Goal: Information Seeking & Learning: Learn about a topic

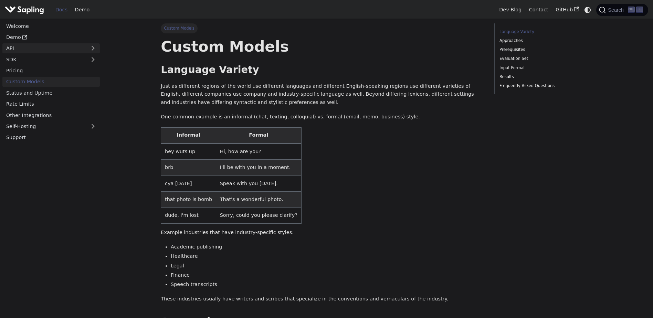
click at [66, 44] on link "API" at bounding box center [44, 48] width 84 height 10
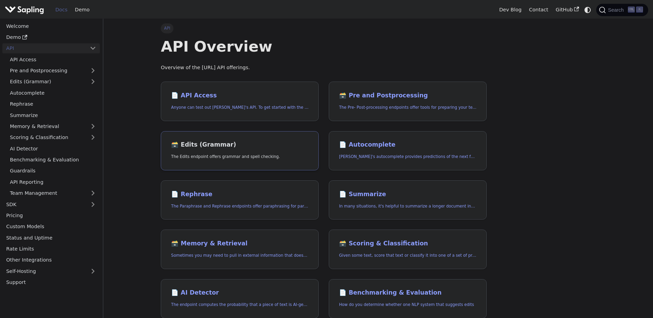
scroll to position [33, 0]
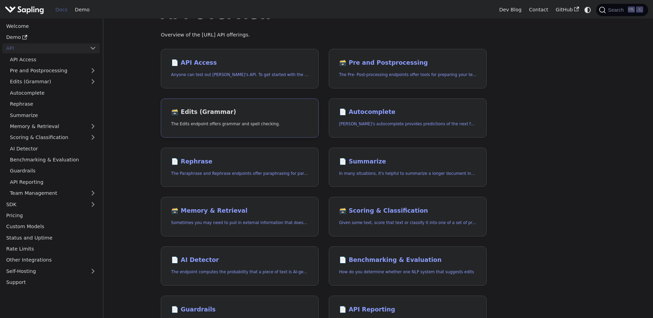
click at [225, 119] on link "🗃️ Edits (Grammar) The Edits endpoint offers grammar and spell checking." at bounding box center [240, 118] width 158 height 40
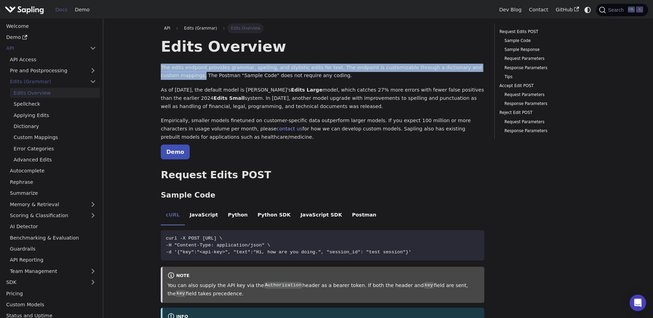
drag, startPoint x: 483, startPoint y: 67, endPoint x: 149, endPoint y: 71, distance: 334.7
copy p "The edits endpoint provides grammar, spelling, and stylistic edits for text. Th…"
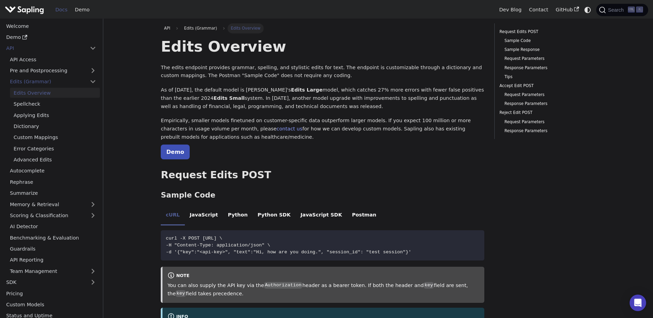
click at [272, 150] on p "Demo" at bounding box center [322, 152] width 323 height 9
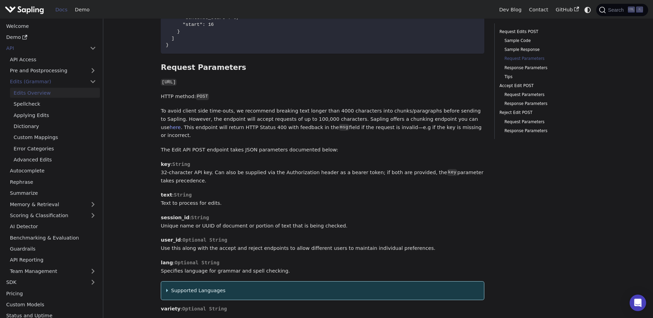
scroll to position [531, 0]
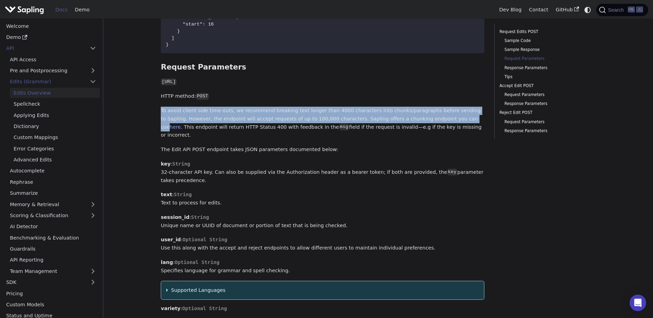
drag, startPoint x: 421, startPoint y: 119, endPoint x: 156, endPoint y: 110, distance: 265.4
copy p "To avoid client side time-outs, we recommend breaking text longer than 4000 cha…"
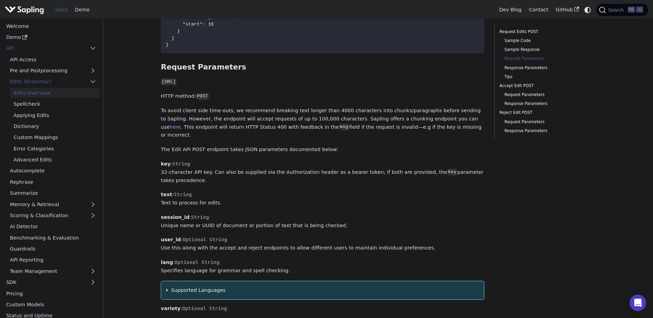
click at [318, 201] on p "text : String Text to process for edits." at bounding box center [322, 199] width 323 height 17
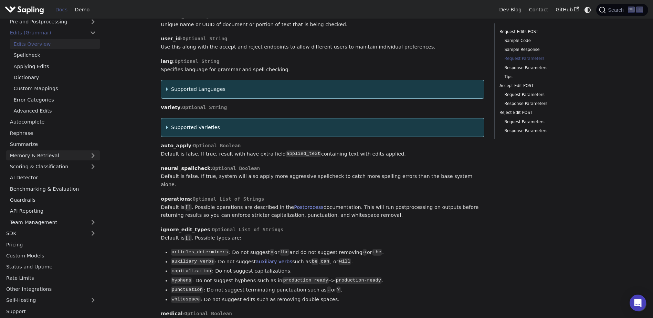
scroll to position [50, 0]
click at [37, 259] on link "Custom Models" at bounding box center [50, 255] width 97 height 10
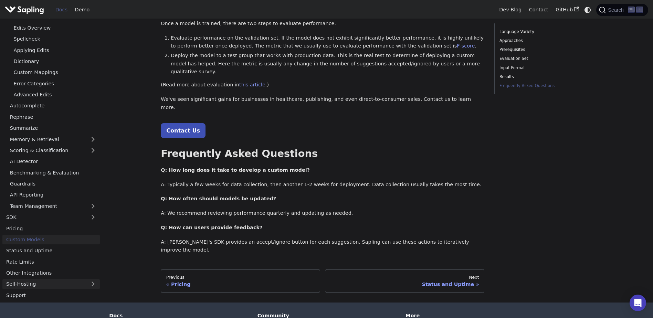
scroll to position [728, 0]
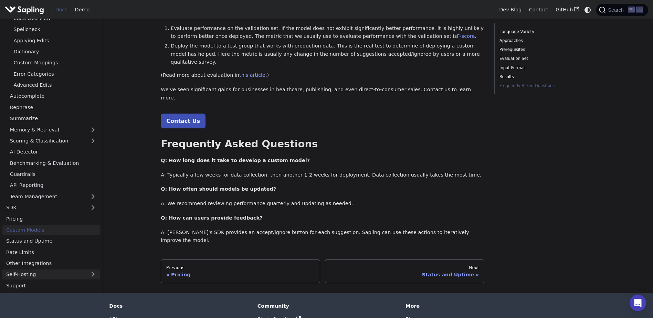
click at [57, 269] on link "Self-Hosting" at bounding box center [50, 274] width 97 height 10
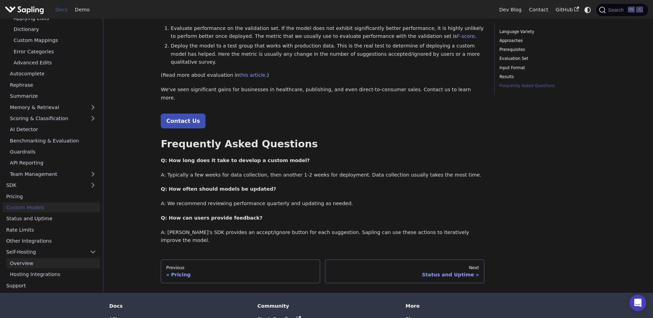
click at [47, 258] on link "Overview" at bounding box center [53, 263] width 94 height 10
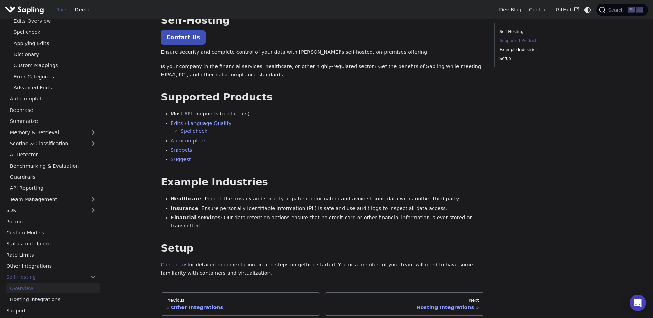
scroll to position [56, 0]
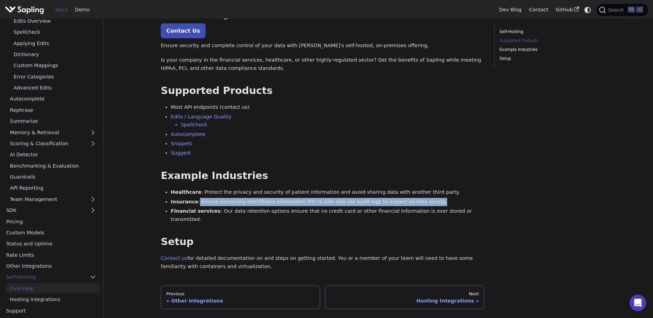
drag, startPoint x: 411, startPoint y: 201, endPoint x: 194, endPoint y: 201, distance: 217.4
click at [194, 201] on li "Insurance : Ensure personally identifiable information (PII) is safe and use au…" at bounding box center [327, 202] width 313 height 8
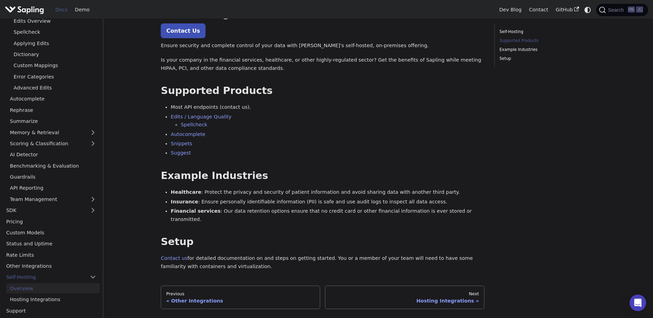
click at [387, 108] on li "Most API endpoints (contact us)." at bounding box center [327, 107] width 313 height 8
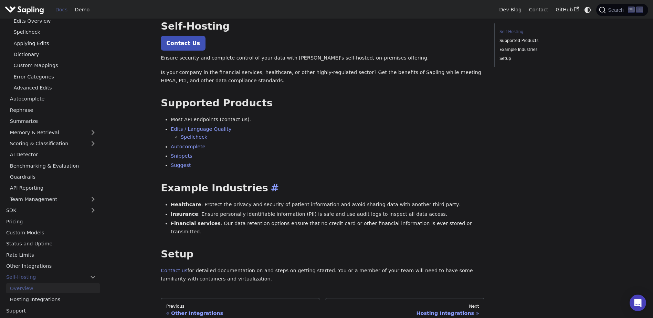
scroll to position [42, 0]
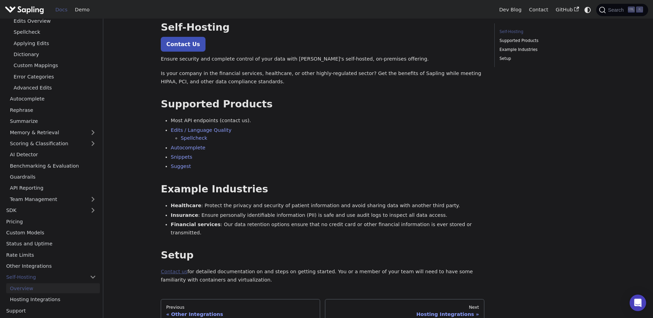
click at [172, 269] on link "Contact us" at bounding box center [174, 272] width 26 height 6
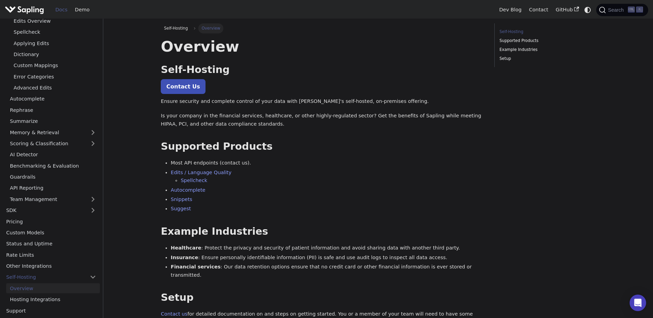
click at [268, 98] on p "Ensure security and complete control of your data with Sapling's self-hosted, o…" at bounding box center [322, 101] width 323 height 8
click at [66, 209] on link "SDK" at bounding box center [44, 210] width 84 height 10
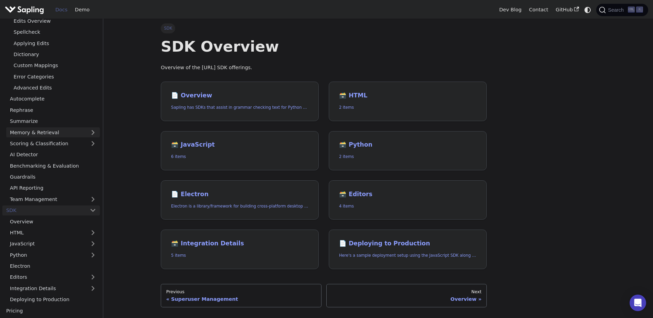
click at [83, 128] on link "Memory & Retrieval" at bounding box center [53, 132] width 94 height 10
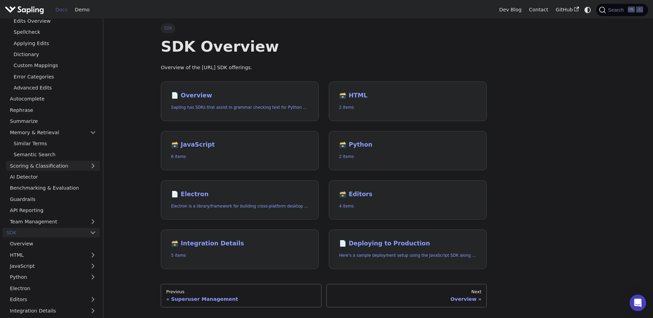
click at [72, 167] on link "Scoring & Classification" at bounding box center [53, 166] width 94 height 10
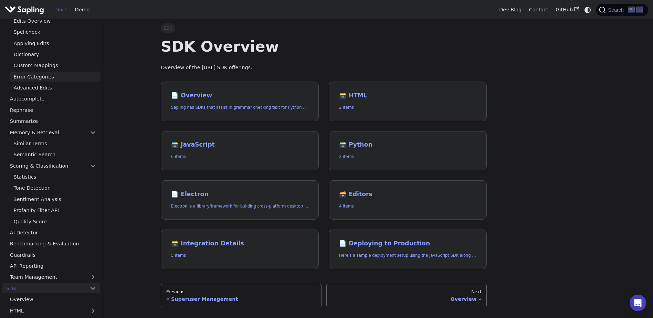
drag, startPoint x: 72, startPoint y: 167, endPoint x: 67, endPoint y: 73, distance: 94.3
click at [67, 73] on link "Error Categories" at bounding box center [55, 77] width 90 height 10
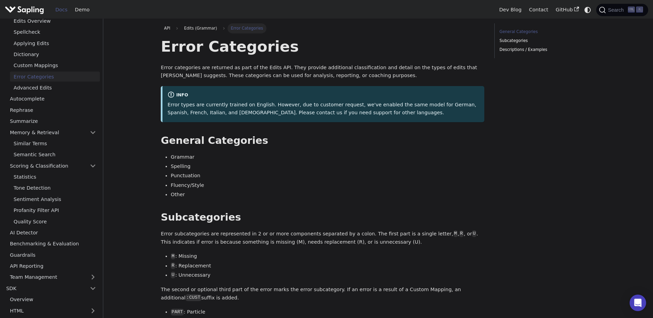
click at [67, 73] on link "Error Categories" at bounding box center [55, 77] width 90 height 10
click at [64, 67] on link "Custom Mappings" at bounding box center [55, 66] width 90 height 10
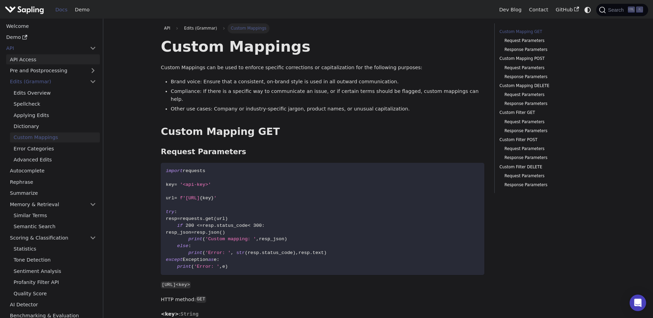
click at [62, 54] on link "API Access" at bounding box center [53, 59] width 94 height 10
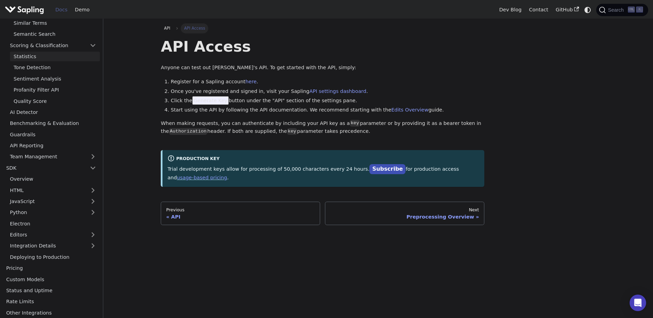
scroll to position [218, 0]
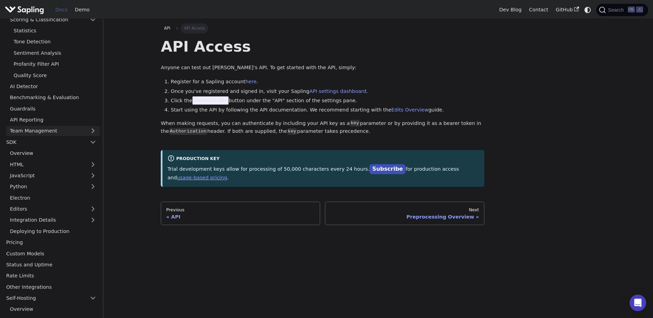
click at [89, 134] on link "Team Management" at bounding box center [53, 131] width 94 height 10
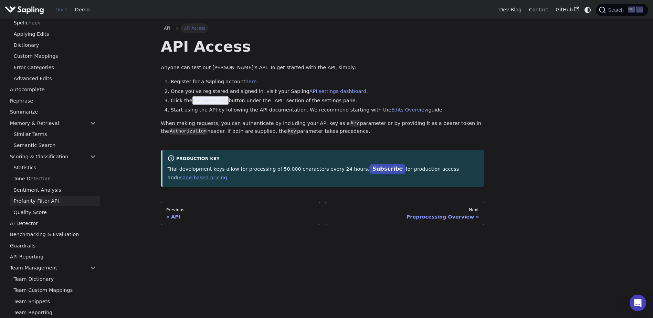
scroll to position [79, 0]
drag, startPoint x: 68, startPoint y: 174, endPoint x: 49, endPoint y: 178, distance: 19.4
click at [49, 178] on link "Tone Detection" at bounding box center [55, 180] width 90 height 10
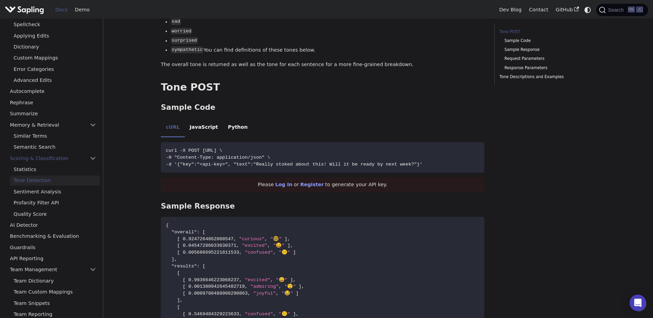
scroll to position [324, 0]
click at [572, 8] on link "GitHub" at bounding box center [566, 9] width 31 height 11
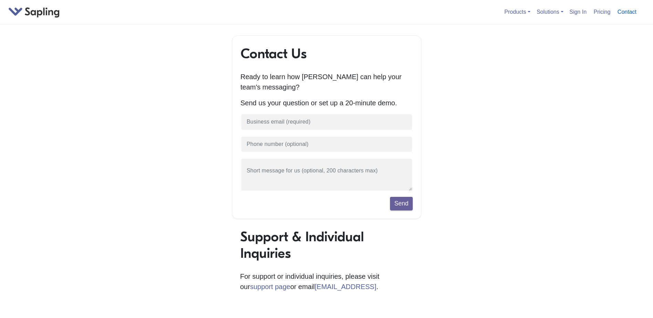
click at [625, 12] on link "Contact" at bounding box center [626, 11] width 24 height 11
